Goal: Task Accomplishment & Management: Use online tool/utility

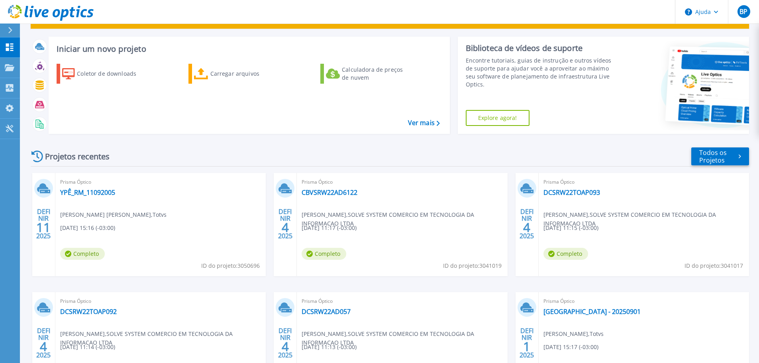
scroll to position [40, 0]
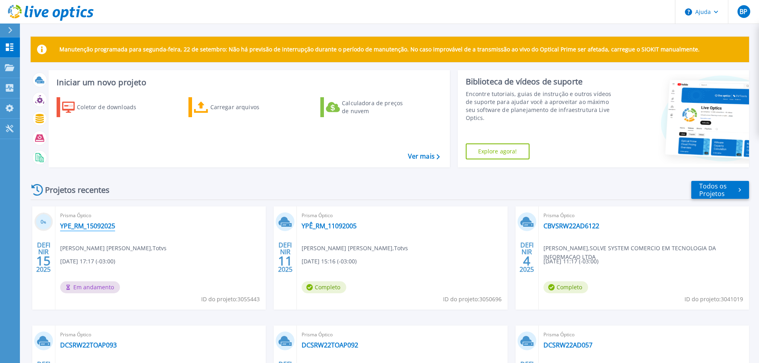
click at [102, 227] on font "YPE_RM_15092025" at bounding box center [87, 225] width 55 height 9
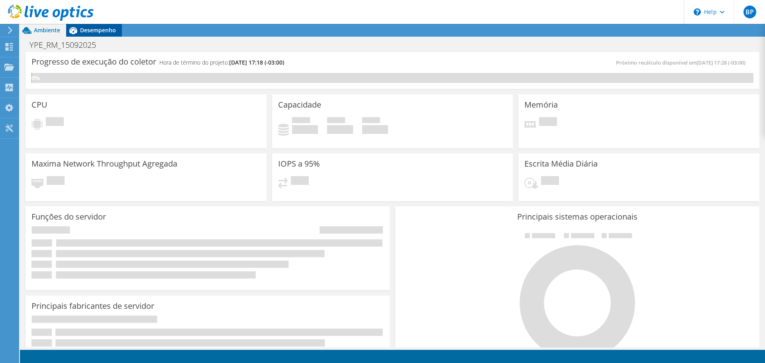
click at [106, 33] on span "Desempenho" at bounding box center [98, 30] width 36 height 8
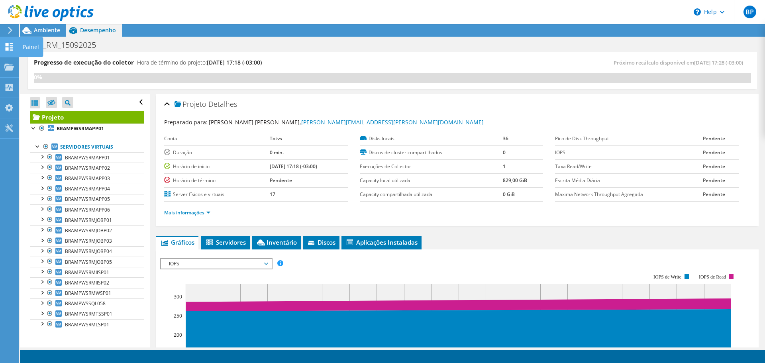
click at [10, 50] on icon at bounding box center [9, 47] width 10 height 8
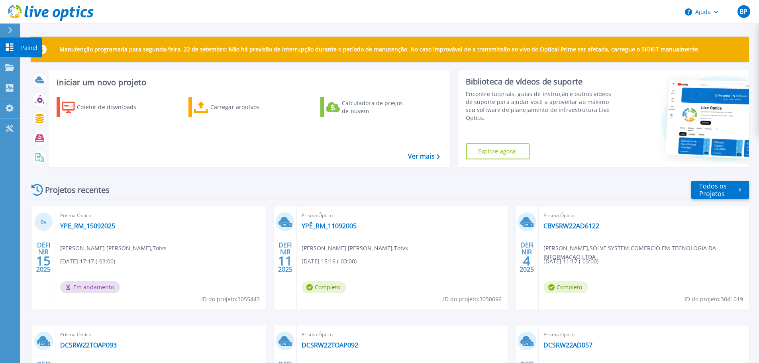
click at [7, 47] on icon at bounding box center [10, 47] width 10 height 8
click at [227, 111] on div "Carregar arquivos" at bounding box center [242, 107] width 64 height 16
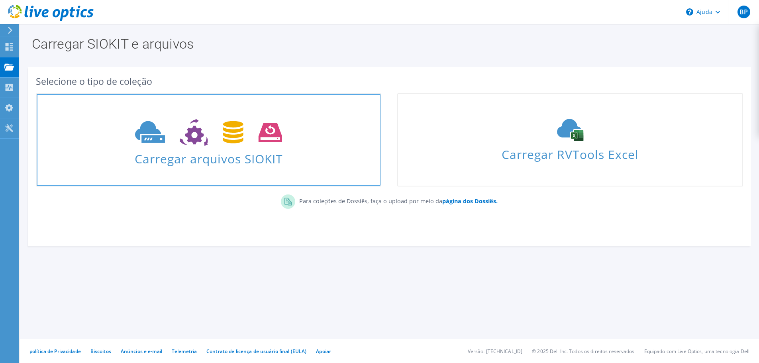
click at [194, 151] on font "Carregar arquivos SIOKIT" at bounding box center [209, 159] width 148 height 16
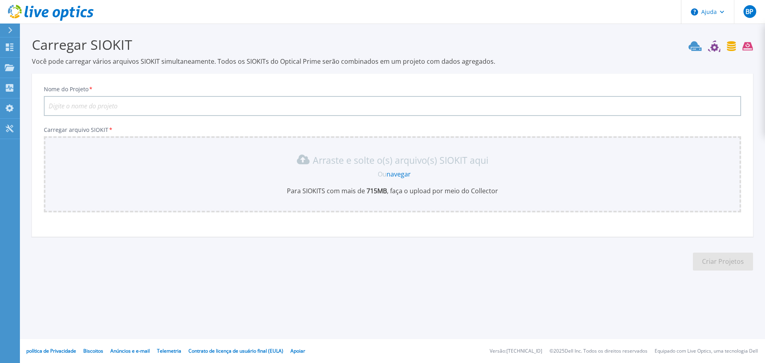
click at [139, 102] on input "Nome do Projeto *" at bounding box center [392, 106] width 697 height 20
click at [399, 174] on font "navegar" at bounding box center [398, 174] width 24 height 9
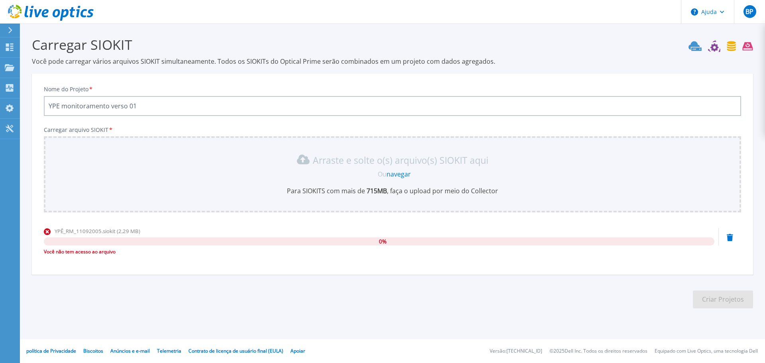
drag, startPoint x: 137, startPoint y: 103, endPoint x: 125, endPoint y: 103, distance: 12.0
click at [125, 103] on input "YPE monitoramento verso 01" at bounding box center [392, 106] width 697 height 20
click at [139, 106] on input "YPE monitoramento verso 01" at bounding box center [392, 106] width 697 height 20
click at [123, 103] on input "YPE monitoramento verso 01" at bounding box center [392, 106] width 697 height 20
drag, startPoint x: 145, startPoint y: 105, endPoint x: 48, endPoint y: 99, distance: 97.8
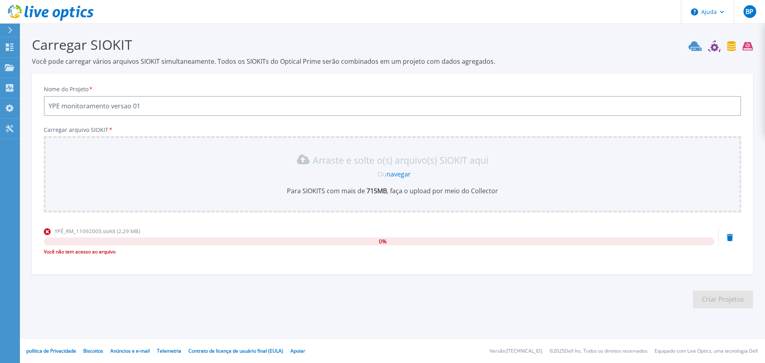
click at [48, 99] on input "YPE monitoramento versao 01" at bounding box center [392, 106] width 697 height 20
type input "YPE monitoramento versao 01"
click at [13, 49] on icon at bounding box center [10, 47] width 8 height 8
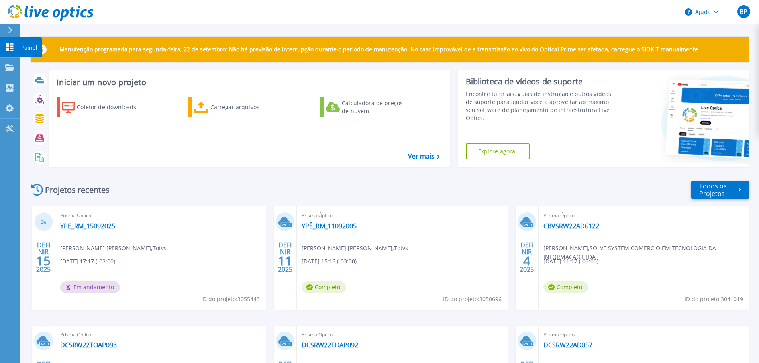
click at [11, 51] on icon at bounding box center [10, 47] width 8 height 8
